Goal: Task Accomplishment & Management: Manage account settings

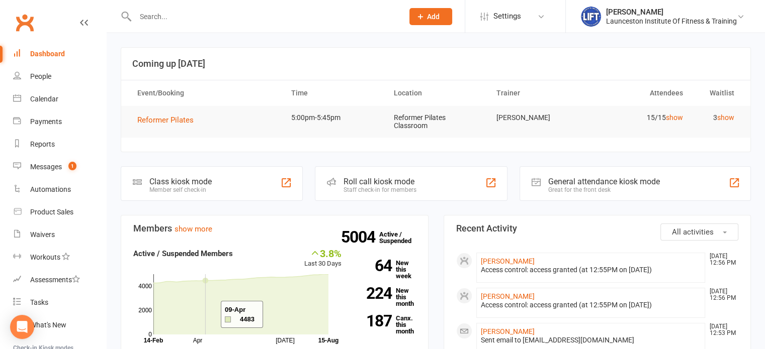
drag, startPoint x: 0, startPoint y: 0, endPoint x: 208, endPoint y: 315, distance: 377.3
click at [208, 315] on icon at bounding box center [240, 305] width 175 height 60
click at [260, 14] on input "text" at bounding box center [264, 17] width 264 height 14
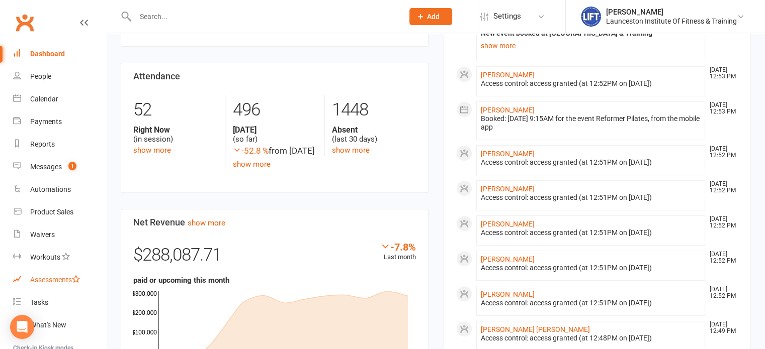
scroll to position [111, 0]
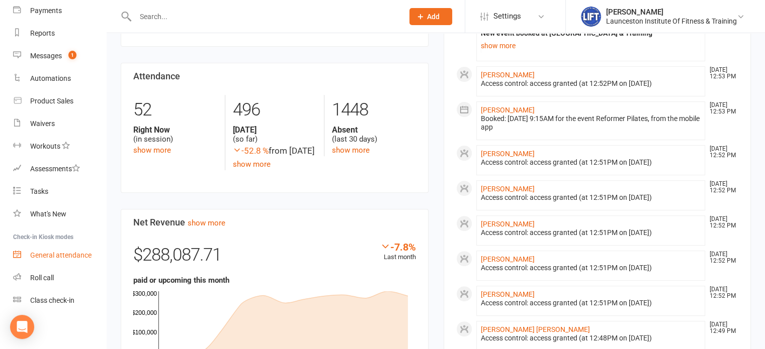
click at [63, 253] on div "General attendance" at bounding box center [60, 255] width 61 height 8
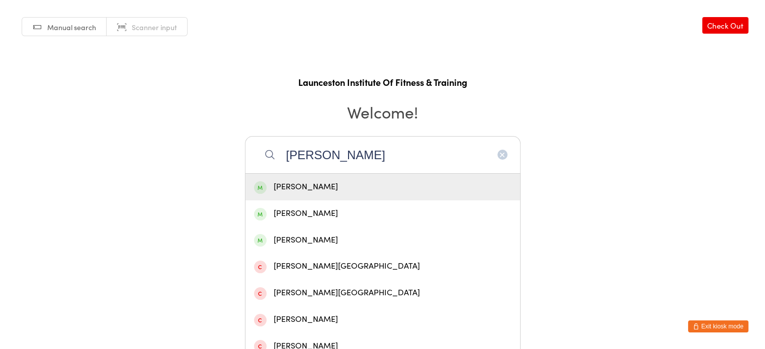
type input "[PERSON_NAME]"
click at [306, 184] on div "[PERSON_NAME]" at bounding box center [382, 188] width 257 height 14
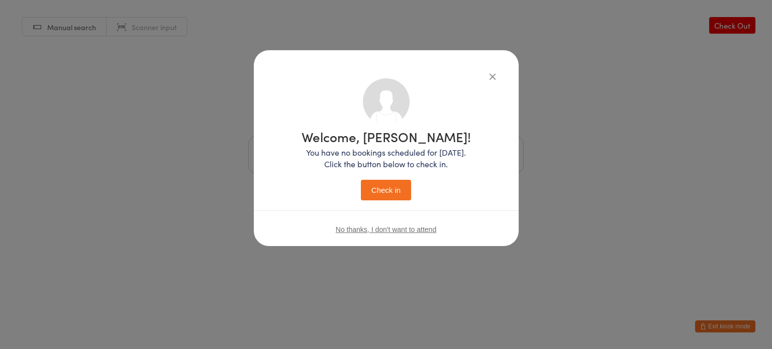
click at [380, 192] on button "Check in" at bounding box center [386, 190] width 50 height 21
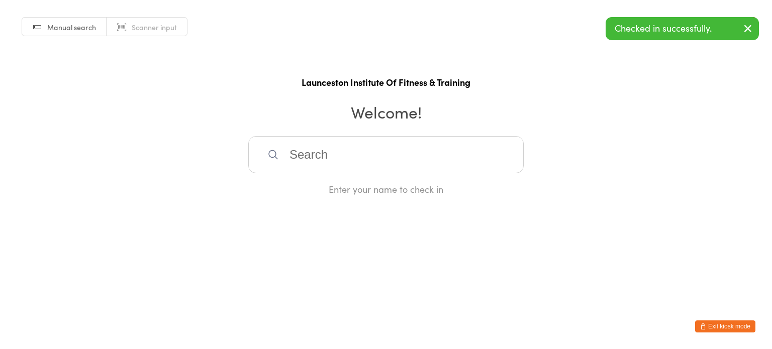
click at [441, 152] on input "search" at bounding box center [386, 154] width 276 height 37
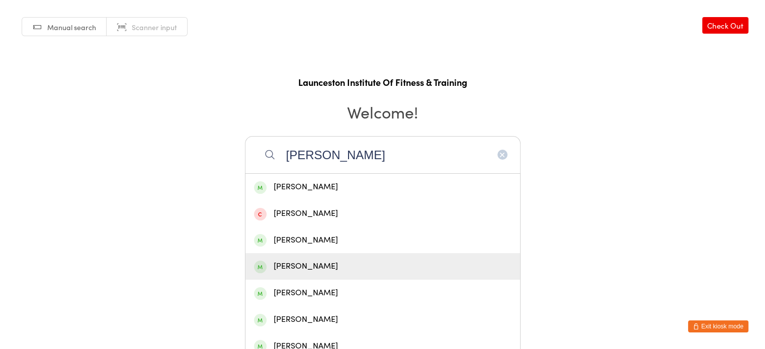
type input "[PERSON_NAME]"
click at [334, 260] on div "[PERSON_NAME]" at bounding box center [382, 267] width 257 height 14
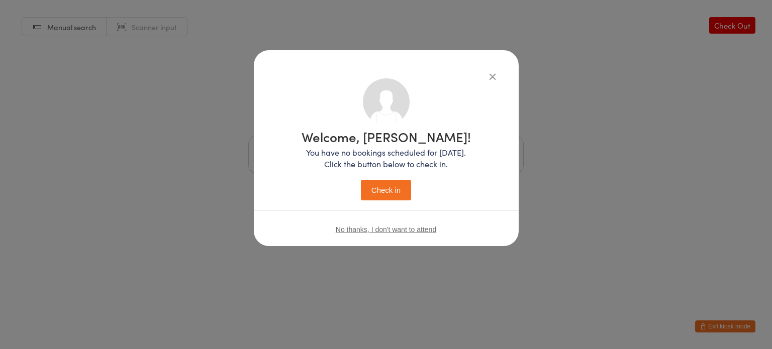
click at [384, 188] on button "Check in" at bounding box center [386, 190] width 50 height 21
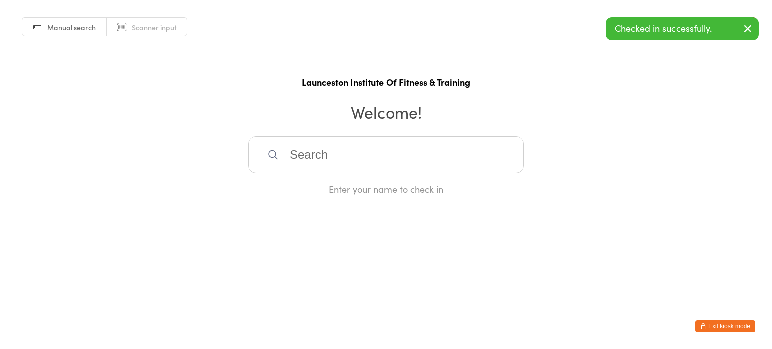
click at [387, 165] on input "search" at bounding box center [386, 154] width 276 height 37
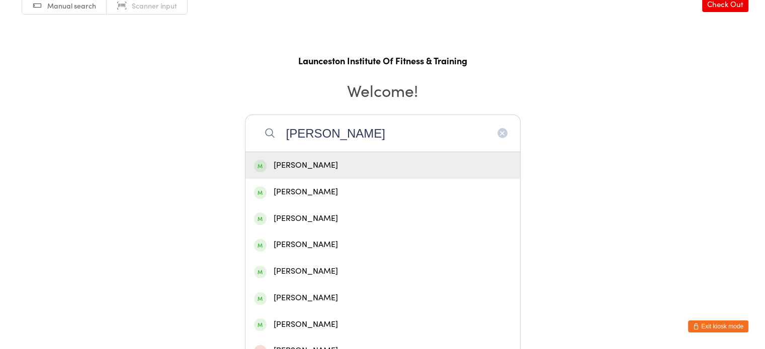
scroll to position [23, 0]
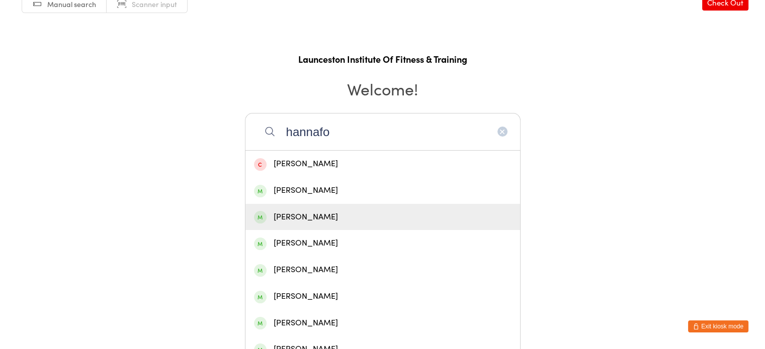
type input "hannafo"
click at [338, 213] on div "[PERSON_NAME]" at bounding box center [382, 218] width 257 height 14
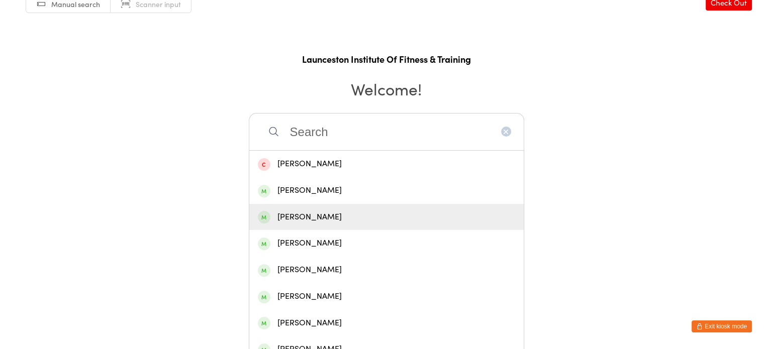
scroll to position [0, 0]
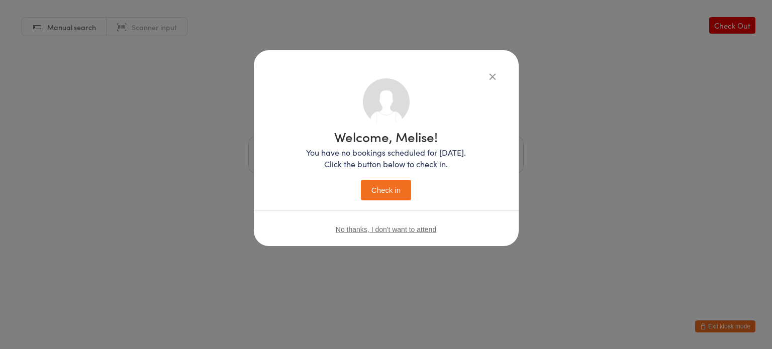
click at [383, 199] on button "Check in" at bounding box center [386, 190] width 50 height 21
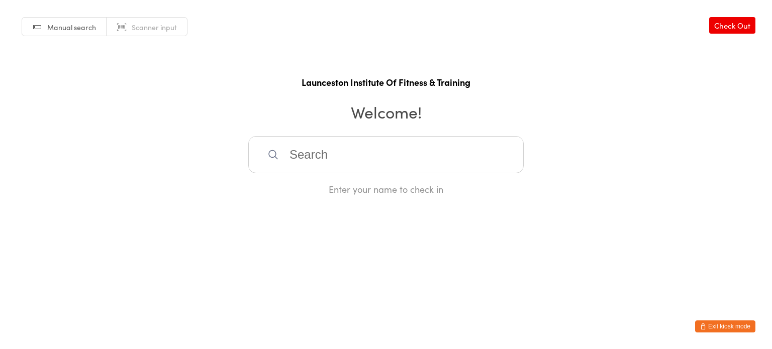
click at [716, 329] on button "Exit kiosk mode" at bounding box center [725, 327] width 60 height 12
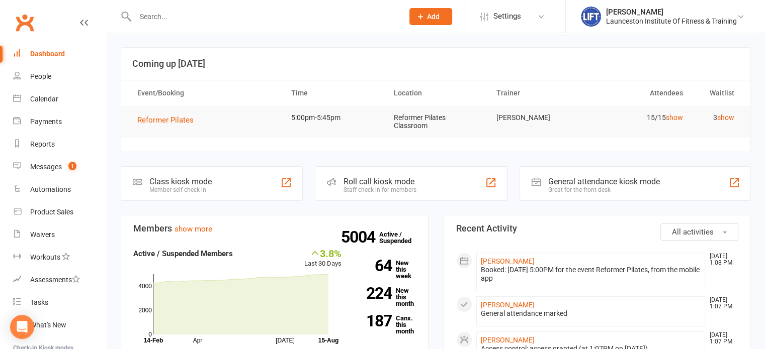
click at [226, 17] on input "text" at bounding box center [264, 17] width 264 height 14
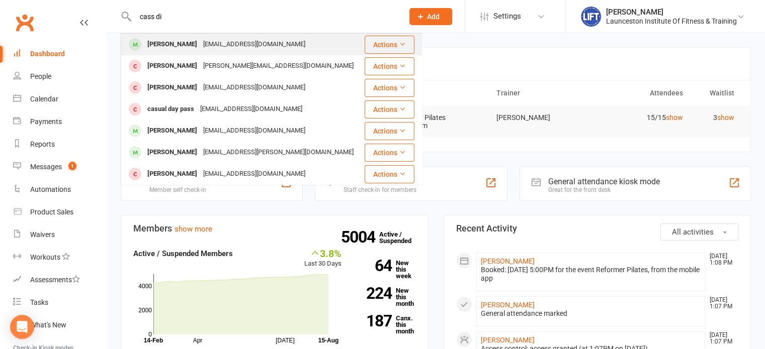
type input "cass di"
click at [222, 46] on div "Cass.dingjan@outlook.com" at bounding box center [254, 44] width 108 height 15
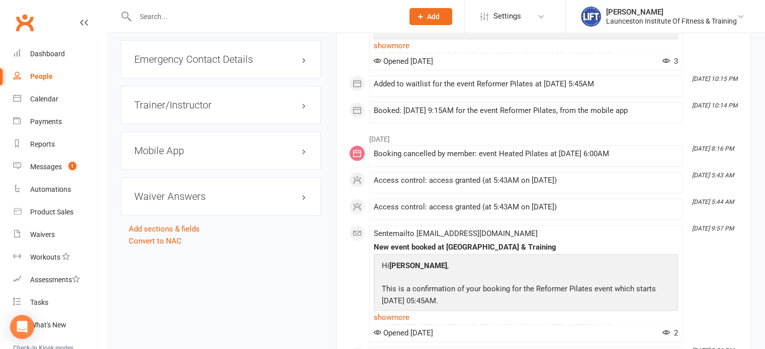
scroll to position [966, 0]
click at [203, 144] on h3 "Mobile App" at bounding box center [220, 149] width 173 height 11
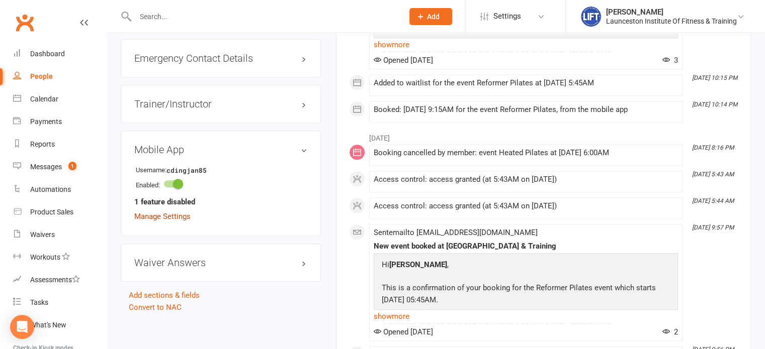
click at [173, 215] on link "Manage Settings" at bounding box center [162, 216] width 56 height 9
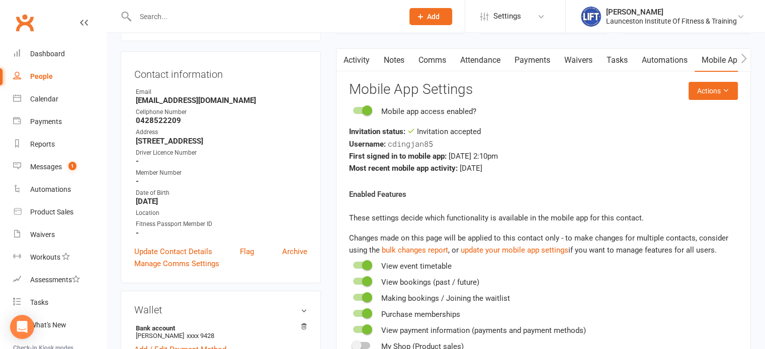
scroll to position [86, 0]
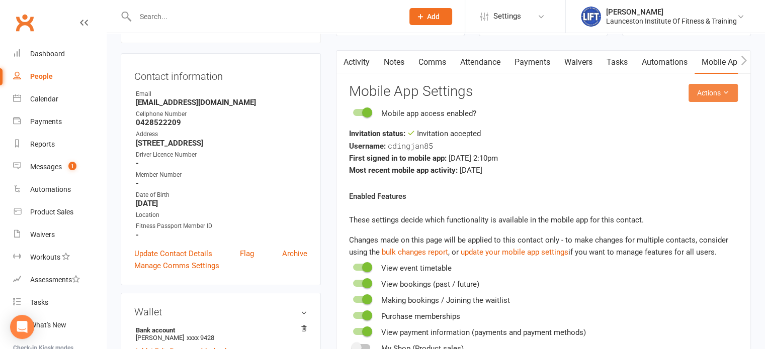
click at [728, 90] on icon at bounding box center [725, 92] width 7 height 7
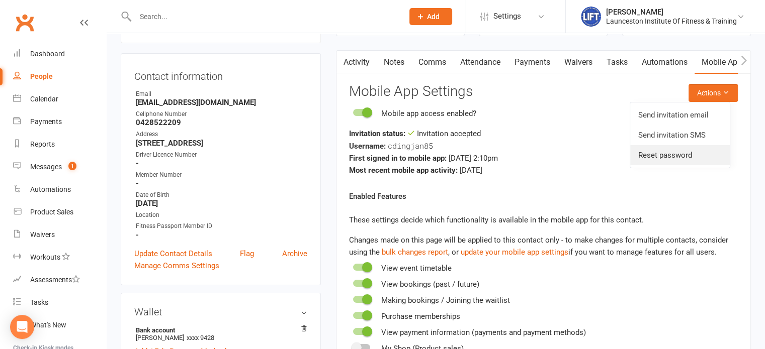
click at [672, 162] on link "Reset password" at bounding box center [680, 155] width 100 height 20
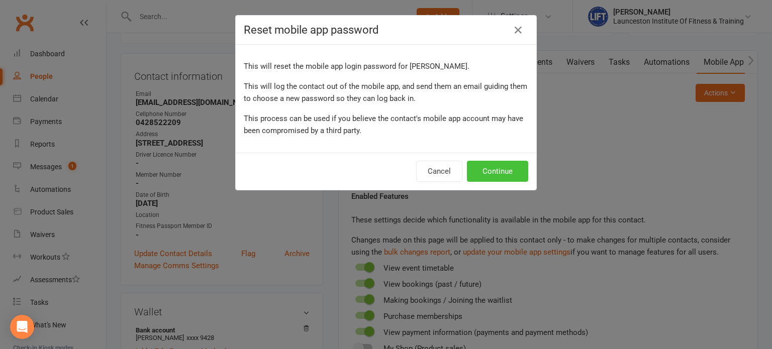
click at [489, 168] on button "Continue" at bounding box center [497, 171] width 61 height 21
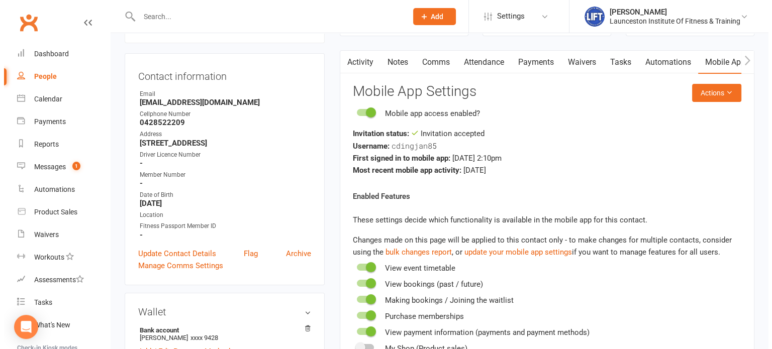
scroll to position [0, 0]
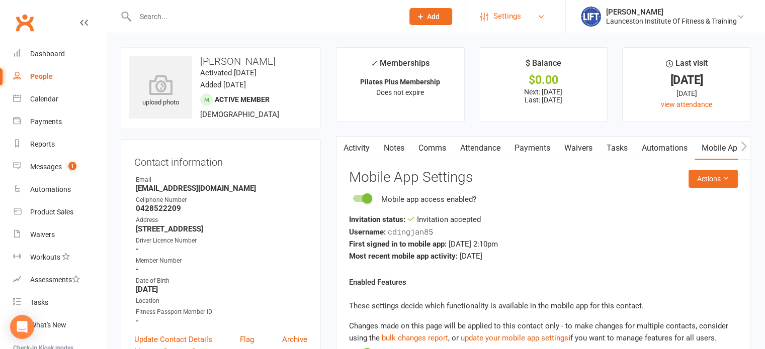
click at [517, 16] on span "Settings" at bounding box center [507, 16] width 28 height 23
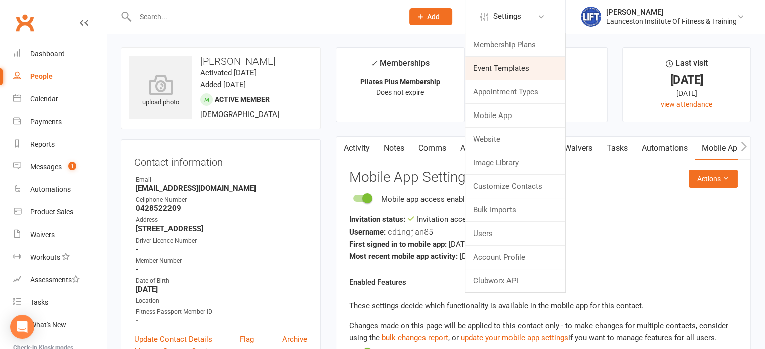
click at [504, 69] on link "Event Templates" at bounding box center [515, 68] width 100 height 23
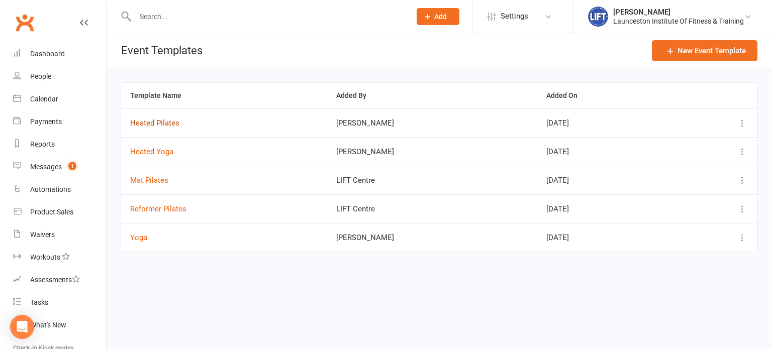
click at [171, 127] on button "Heated Pilates" at bounding box center [154, 123] width 49 height 12
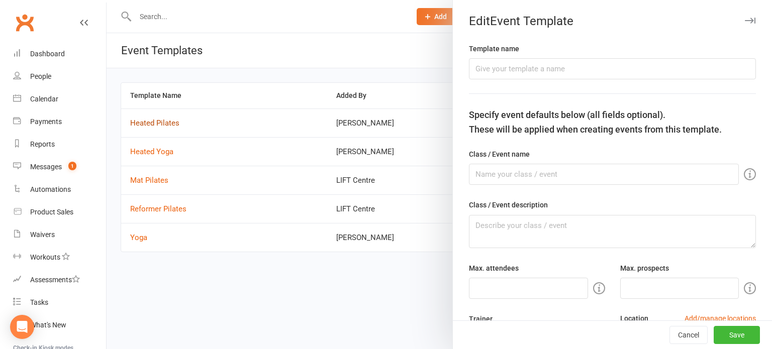
type input "Heated Pilates"
type textarea "Challenge your strength, flexibility and core with a full body Mat Pilates clas…"
type input "16"
type input "3"
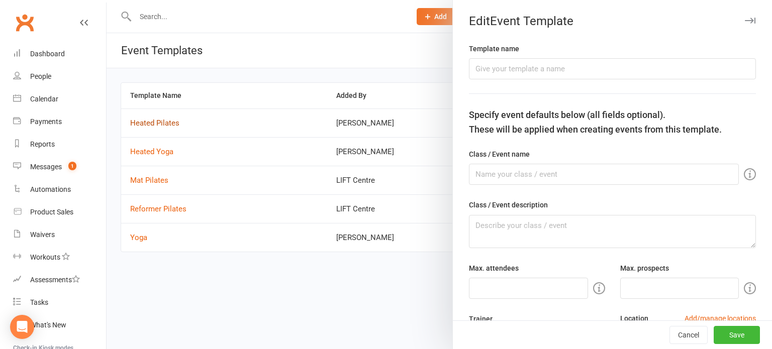
type input "1"
select select "week"
type input "15"
select select "minute"
type input "8"
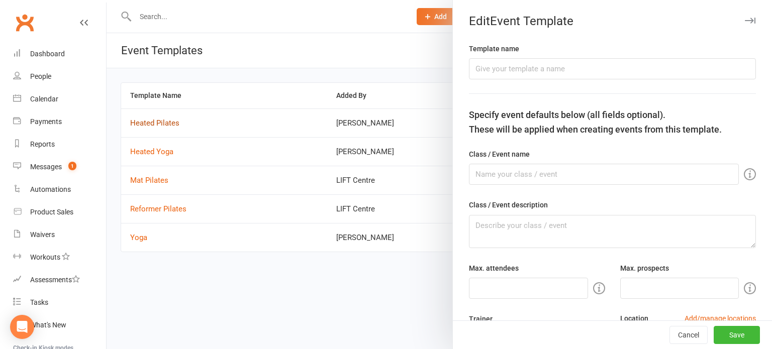
select select "hour"
type input "10"
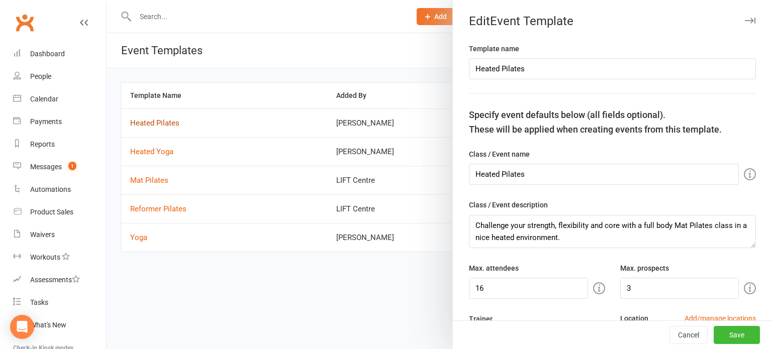
select select "14369"
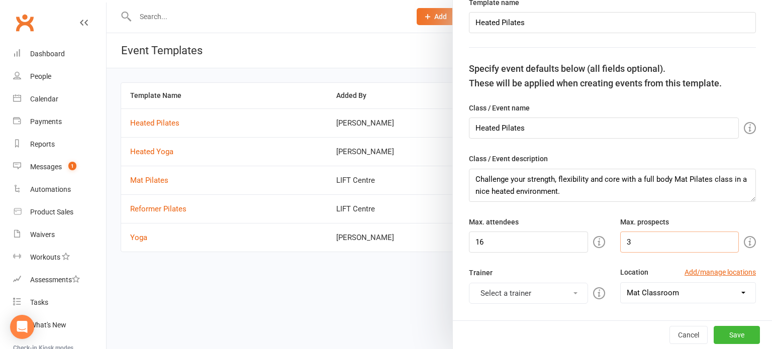
click at [633, 240] on input "3" at bounding box center [679, 242] width 119 height 21
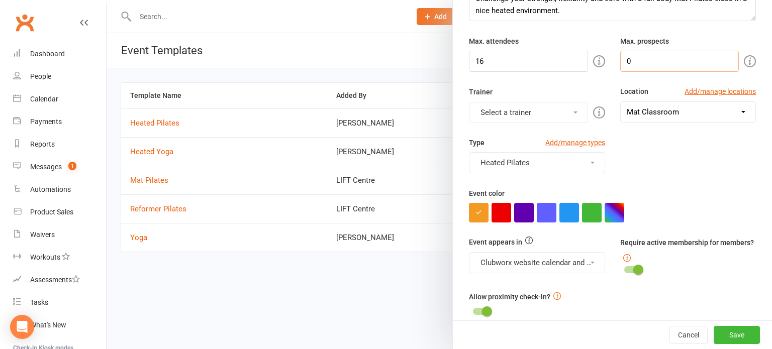
scroll to position [283, 0]
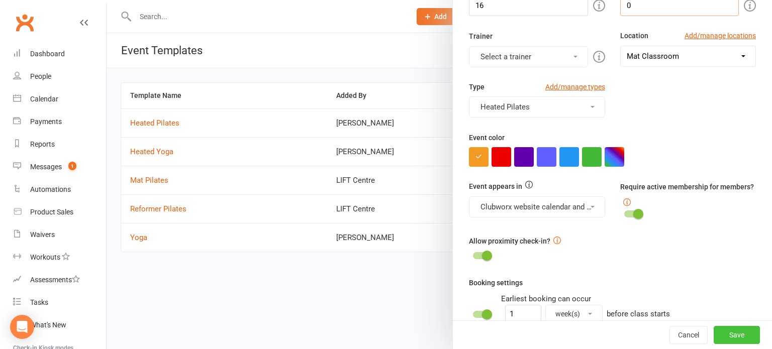
type input "0"
click at [715, 330] on button "Save" at bounding box center [737, 335] width 46 height 18
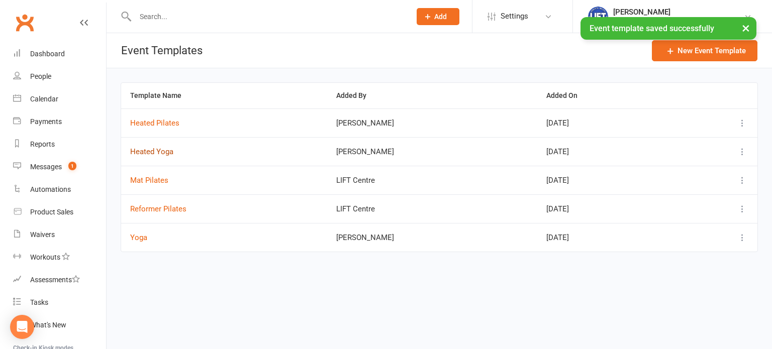
click at [137, 150] on button "Heated Yoga" at bounding box center [151, 152] width 43 height 12
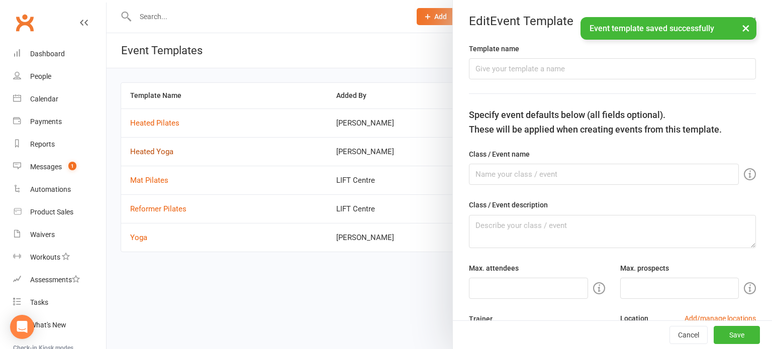
type input "Heated Yoga"
type input "16"
type input "0"
type input "1"
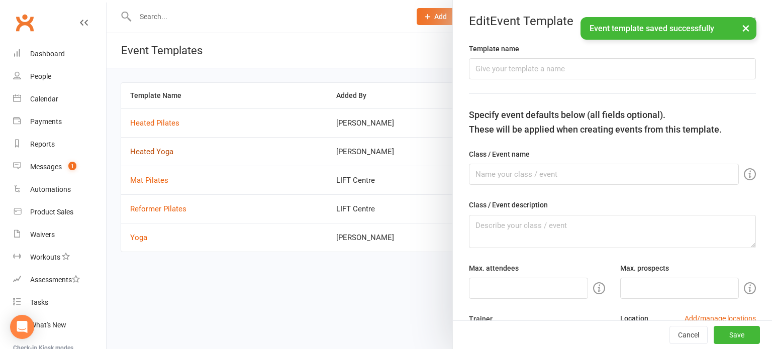
select select "week"
type input "15"
select select "minute"
type input "8"
select select "hour"
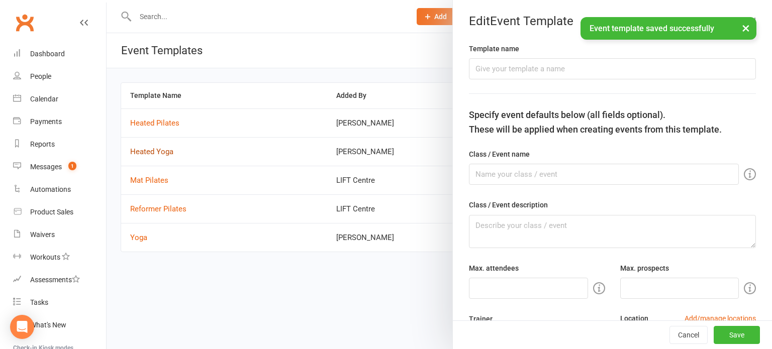
type input "10"
select select "14369"
click at [152, 175] on div at bounding box center [440, 174] width 666 height 349
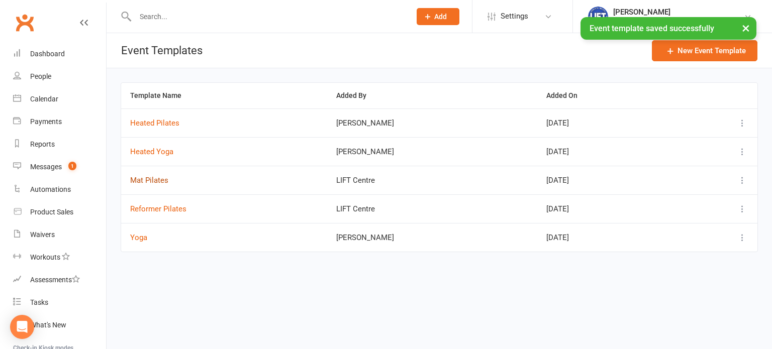
click at [152, 176] on button "Mat Pilates" at bounding box center [149, 180] width 38 height 12
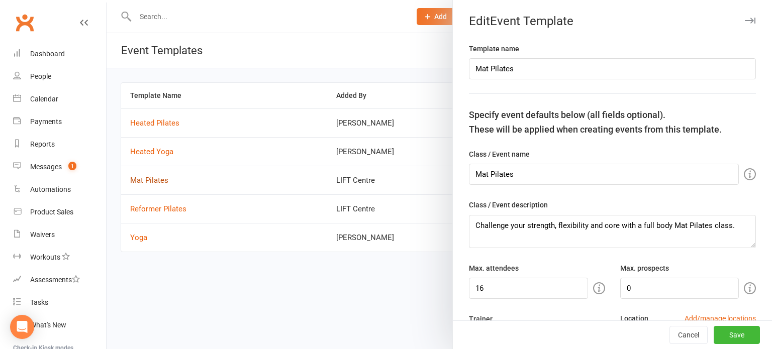
type input "Mat Pilates"
type textarea "Challenge your strength, flexibility and core with a full body Mat Pilates clas…"
type input "16"
type input "0"
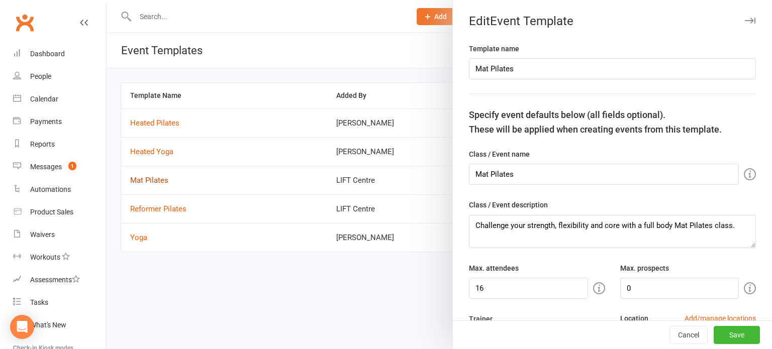
select select "14369"
type input "1"
select select "week"
type input "15"
select select "minute"
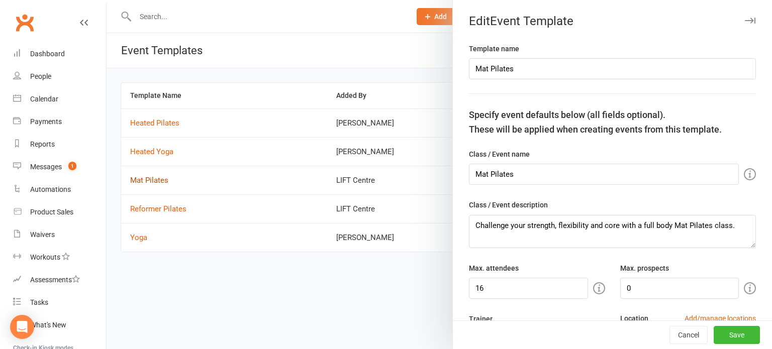
type input "8"
select select "hour"
type input "10"
click at [155, 203] on div at bounding box center [440, 174] width 666 height 349
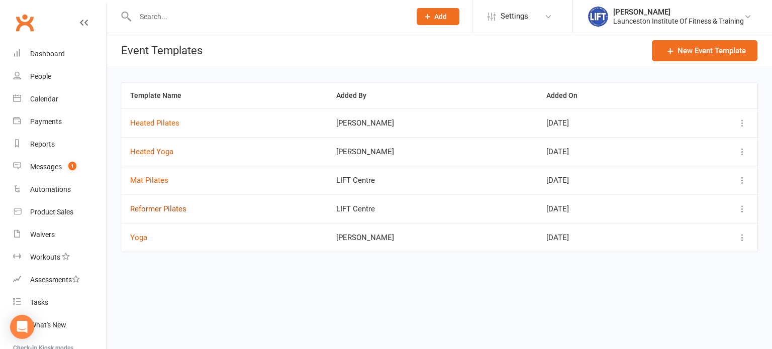
click at [155, 203] on button "Reformer Pilates" at bounding box center [158, 209] width 56 height 12
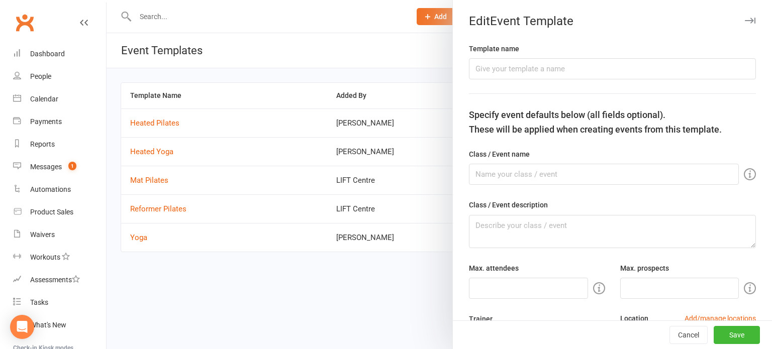
type input "Reformer Pilates"
type textarea "Challenge your strength, flexibility and core with a full body Reformer Pilates…"
type input "15"
type input "0"
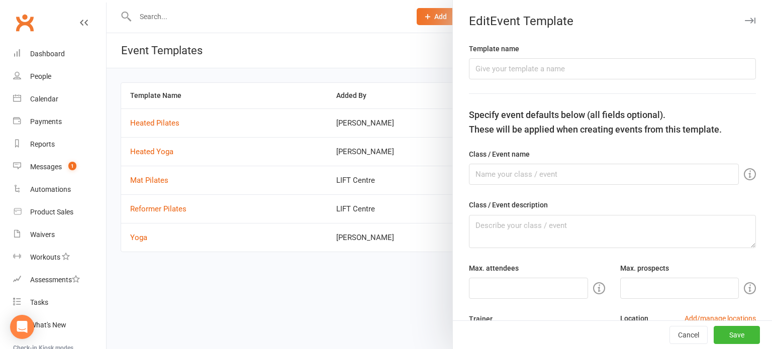
type input "1"
select select "week"
type input "15"
select select "minute"
type input "8"
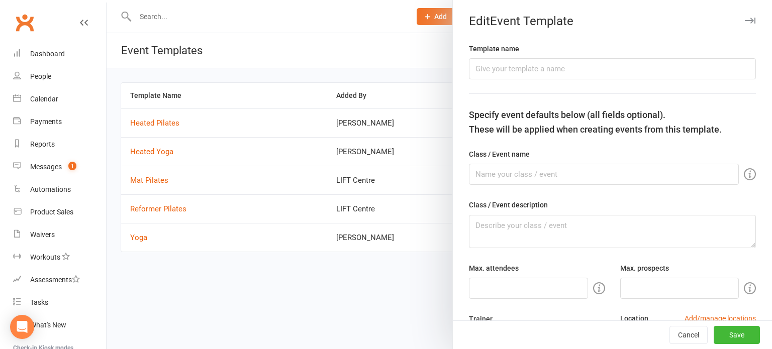
select select "hour"
type input "10"
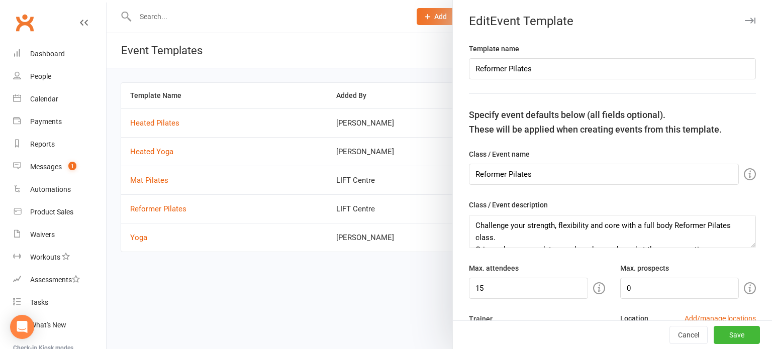
select select "13397"
click at [142, 237] on div at bounding box center [440, 174] width 666 height 349
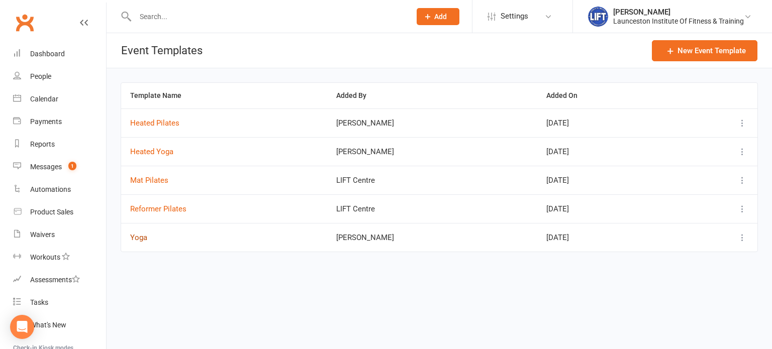
click at [142, 237] on button "Yoga" at bounding box center [138, 238] width 17 height 12
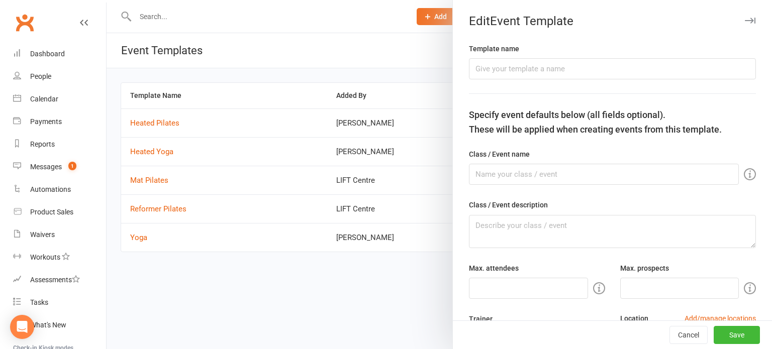
type input "Yoga"
type input "16"
type input "0"
type input "1"
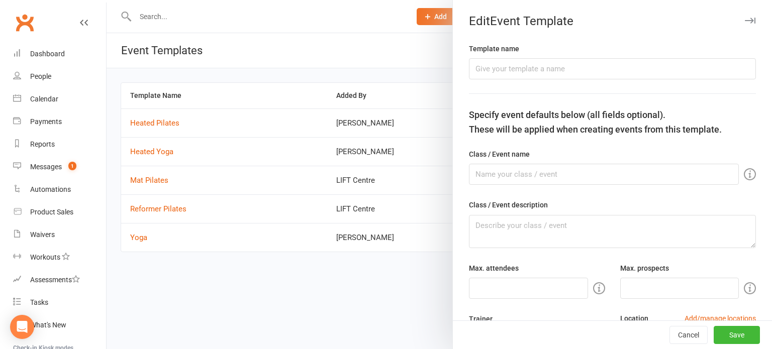
select select "week"
type input "15"
select select "minute"
type input "8"
select select "hour"
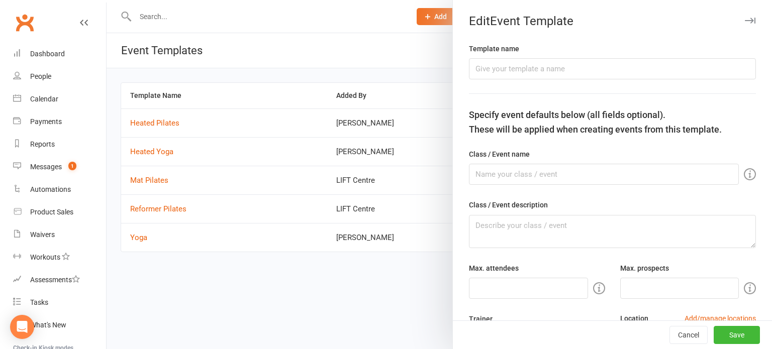
type input "10"
select select "14369"
click at [292, 280] on div at bounding box center [440, 174] width 666 height 349
